Goal: Transaction & Acquisition: Purchase product/service

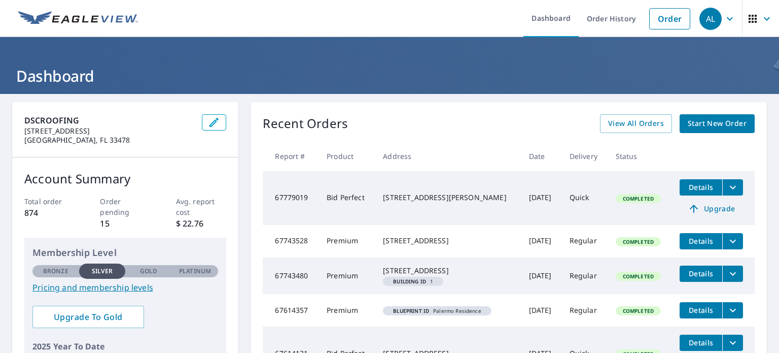
click at [294, 96] on div "DSCROOFING [STREET_ADDRESS] Account Summary Total order 874 Order pending 15 Av…" at bounding box center [389, 297] width 779 height 406
click at [664, 14] on link "Order" at bounding box center [669, 18] width 41 height 21
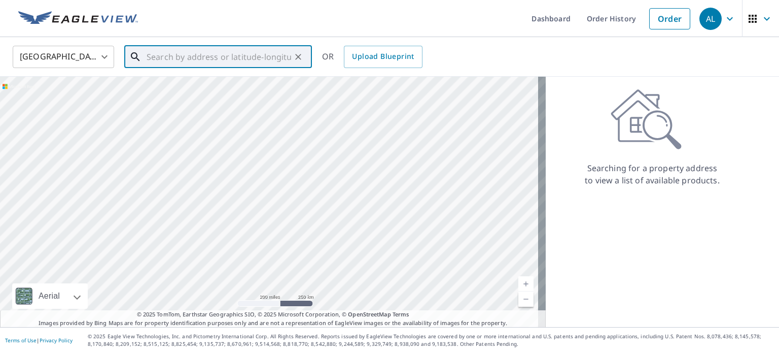
click at [241, 55] on input "text" at bounding box center [219, 57] width 145 height 28
paste input "[STREET_ADDRESS]"
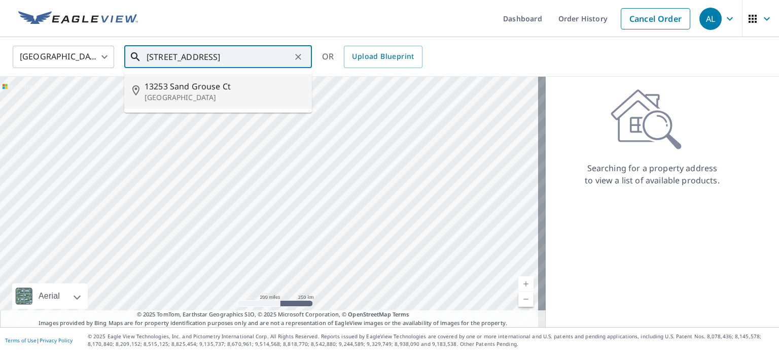
click at [211, 96] on p "[GEOGRAPHIC_DATA]" at bounding box center [224, 97] width 159 height 10
type input "[STREET_ADDRESS]"
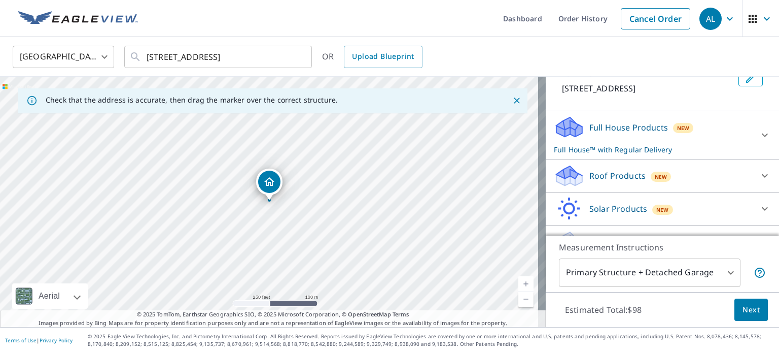
scroll to position [75, 0]
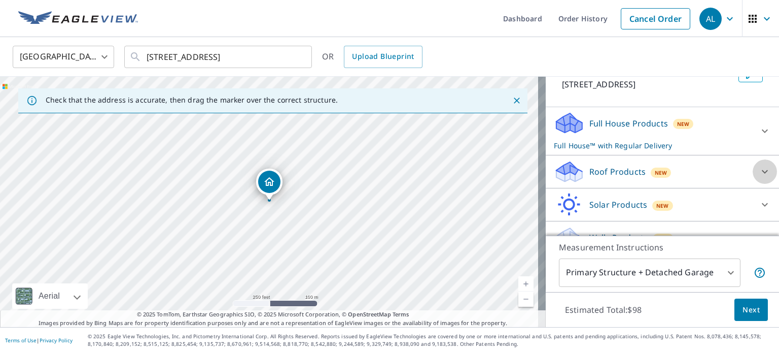
click at [759, 178] on icon at bounding box center [765, 171] width 12 height 12
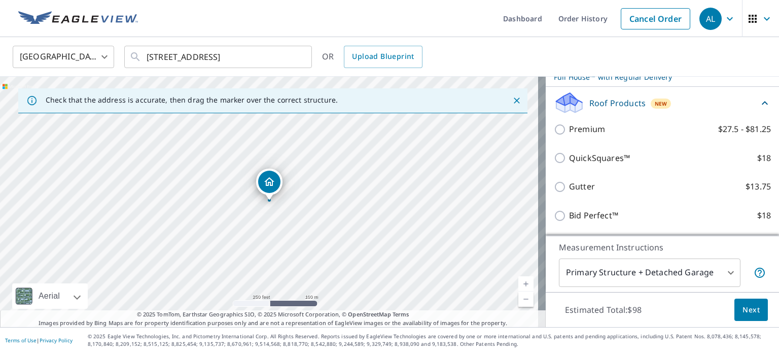
scroll to position [144, 0]
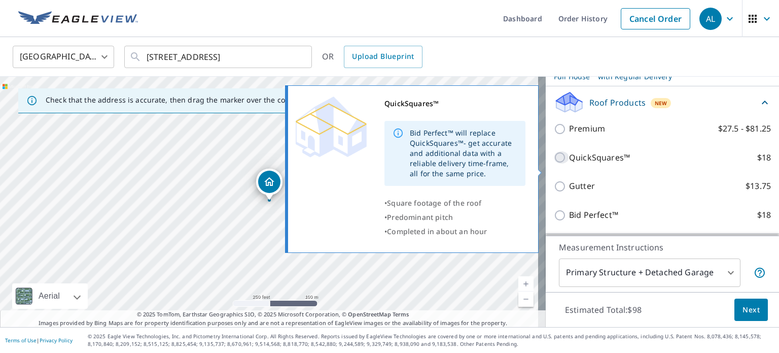
click at [554, 163] on input "QuickSquares™ $18" at bounding box center [561, 157] width 15 height 12
checkbox input "true"
checkbox input "false"
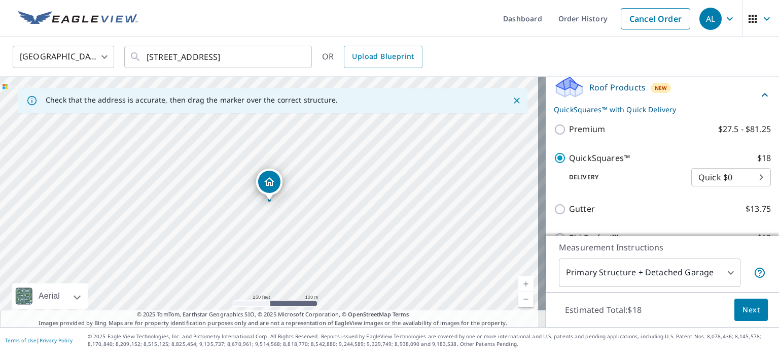
click at [743, 310] on span "Next" at bounding box center [751, 309] width 17 height 13
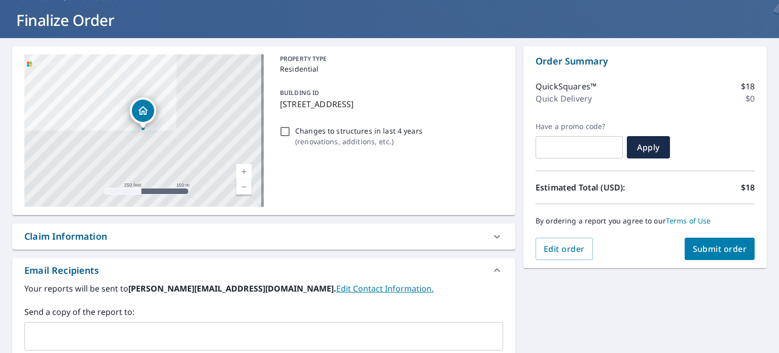
scroll to position [60, 0]
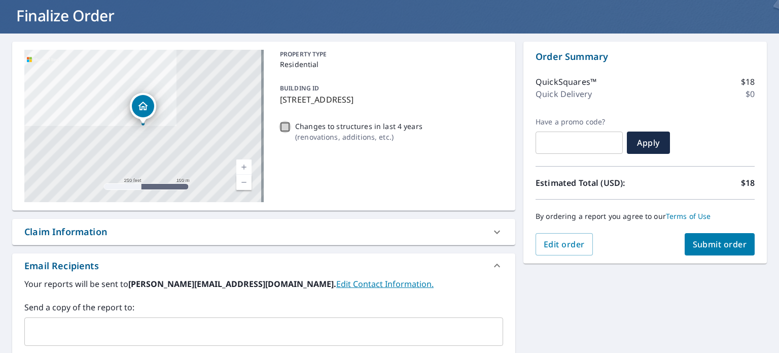
click at [279, 125] on input "Changes to structures in last 4 years ( renovations, additions, etc. )" at bounding box center [285, 127] width 12 height 12
checkbox input "true"
click at [685, 244] on button "Submit order" at bounding box center [720, 244] width 71 height 22
checkbox input "true"
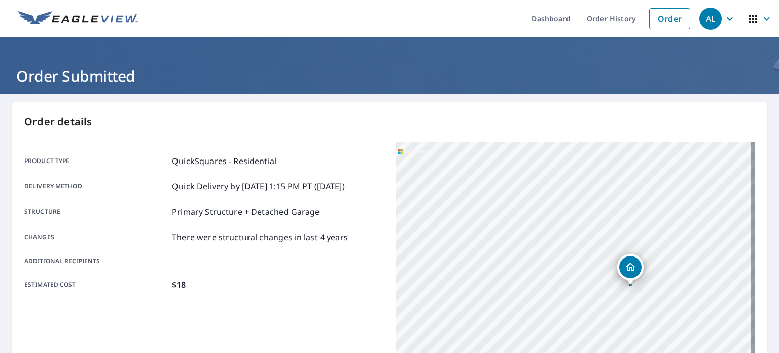
click at [724, 16] on icon "button" at bounding box center [730, 19] width 12 height 12
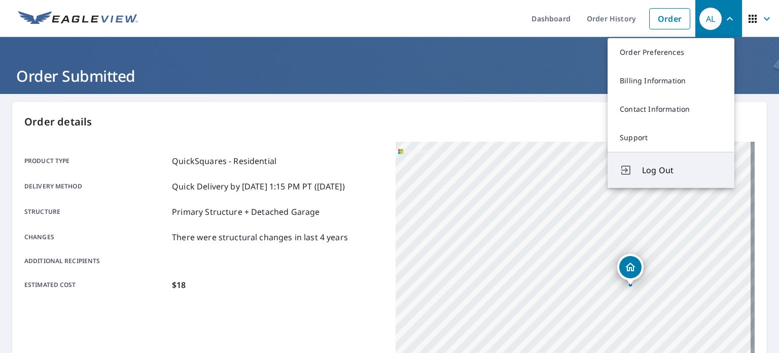
click at [643, 176] on button "Log Out" at bounding box center [671, 170] width 127 height 36
